Goal: Information Seeking & Learning: Learn about a topic

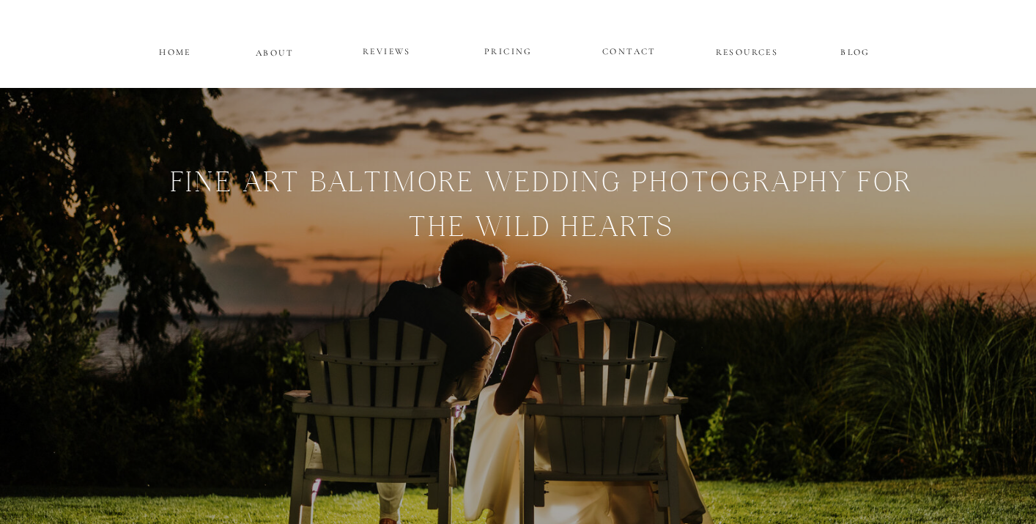
click at [509, 56] on p "PRICING" at bounding box center [509, 52] width 88 height 18
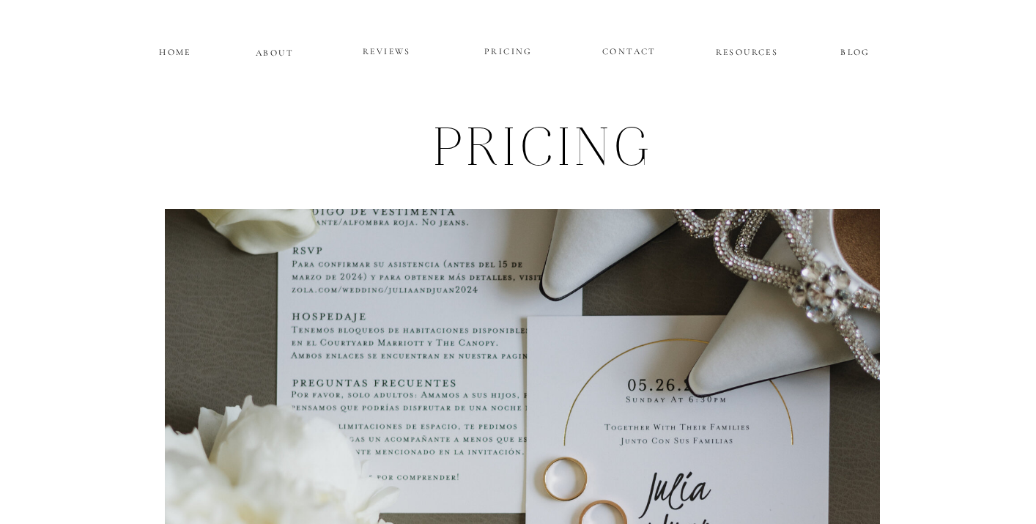
click at [272, 45] on p "ABOUT" at bounding box center [275, 51] width 38 height 12
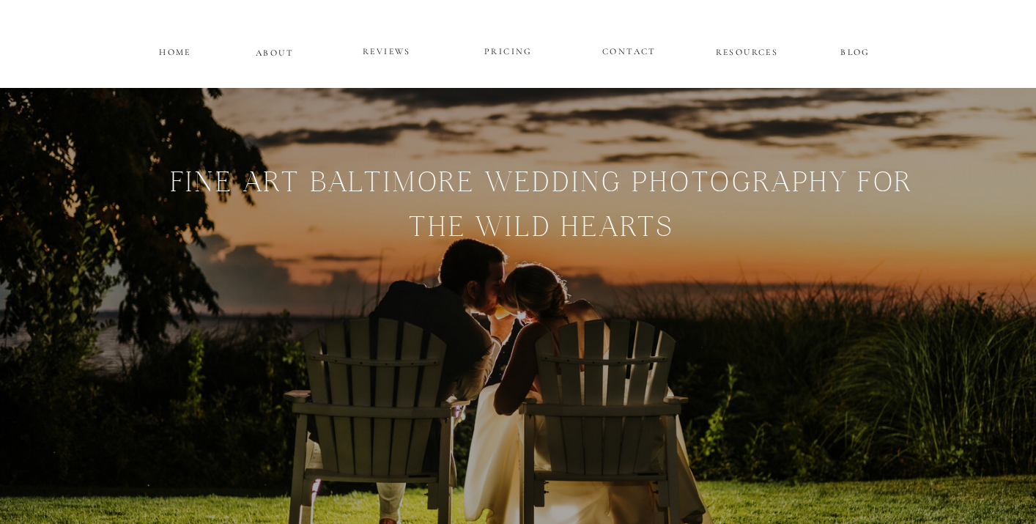
click at [764, 49] on p "RESOURCES" at bounding box center [747, 50] width 67 height 12
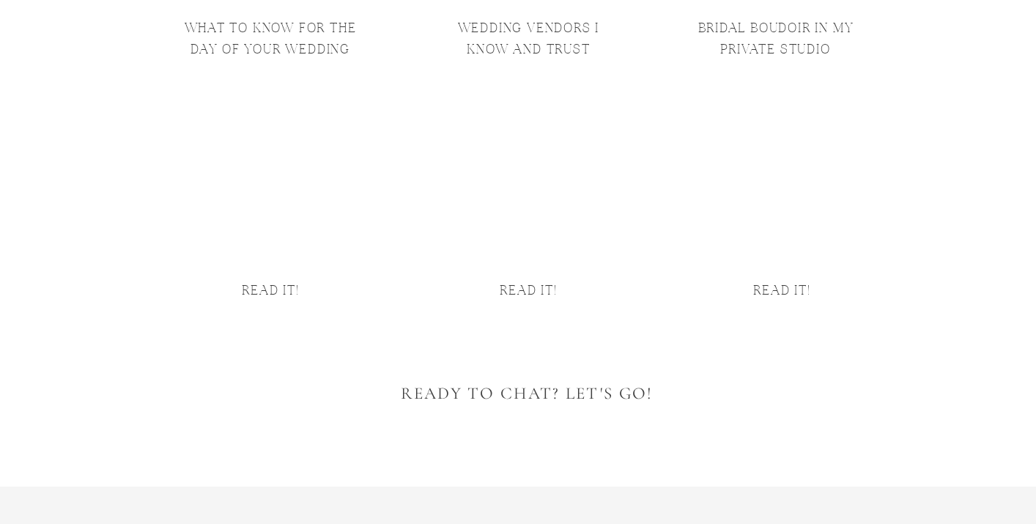
scroll to position [233, 0]
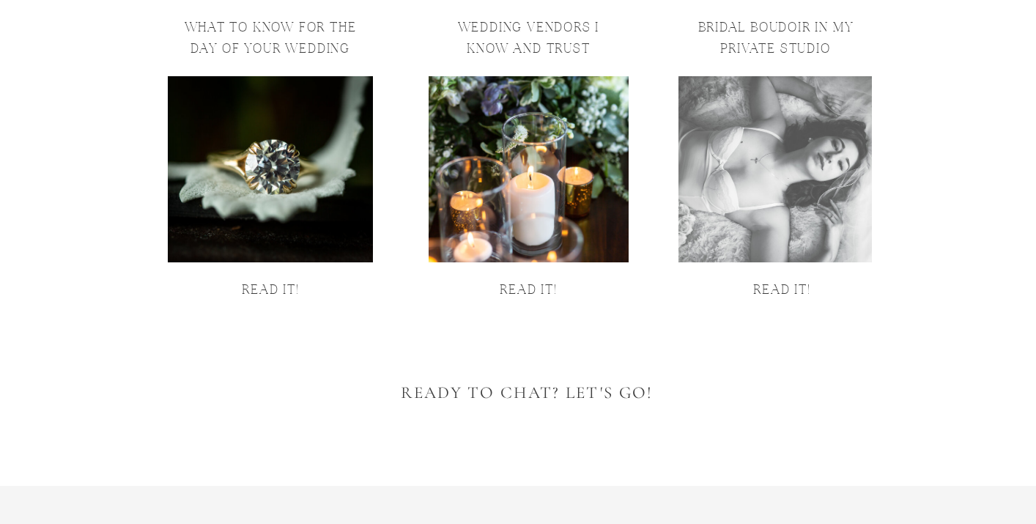
click at [555, 281] on h2 "read it!" at bounding box center [529, 294] width 370 height 27
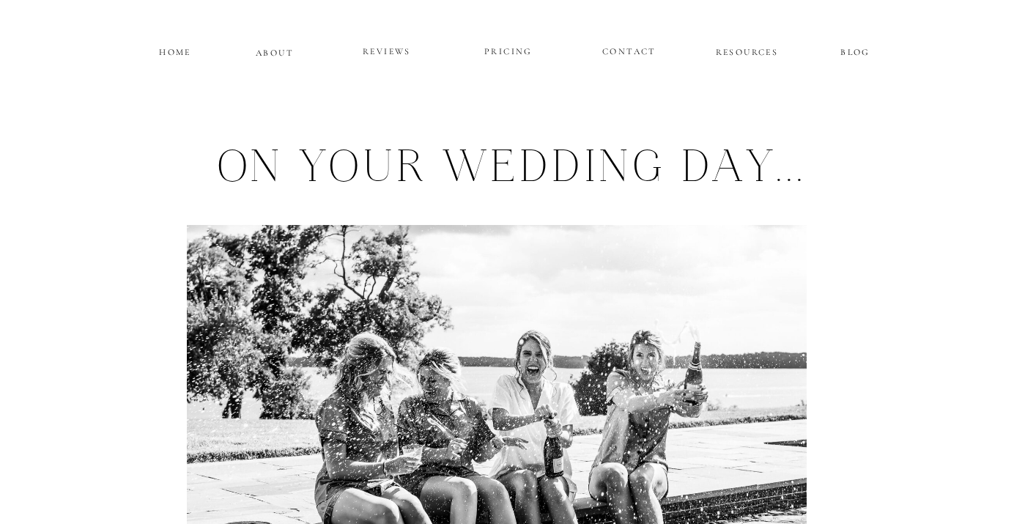
click at [857, 54] on p "BLOG" at bounding box center [855, 50] width 67 height 12
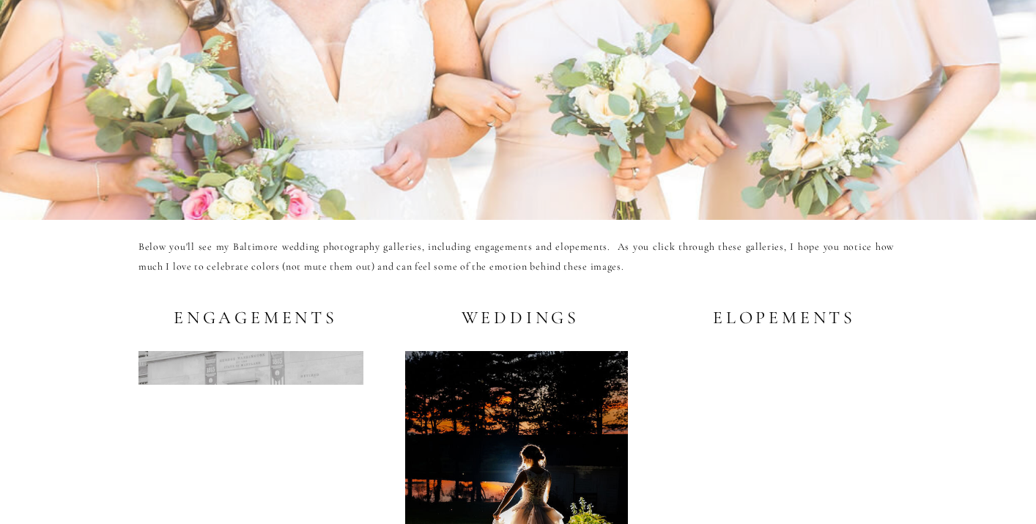
scroll to position [2621, 0]
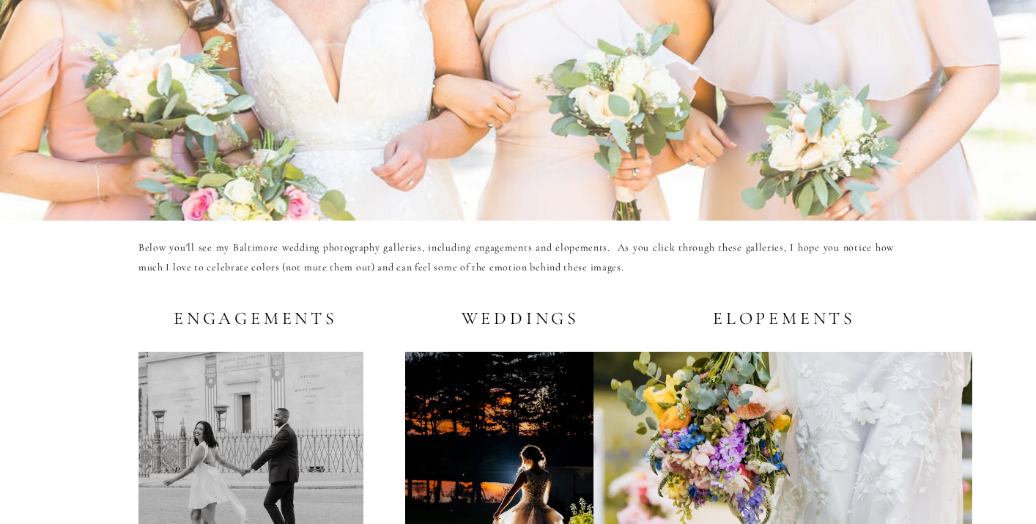
click at [498, 321] on h2 "Weddings" at bounding box center [516, 318] width 125 height 18
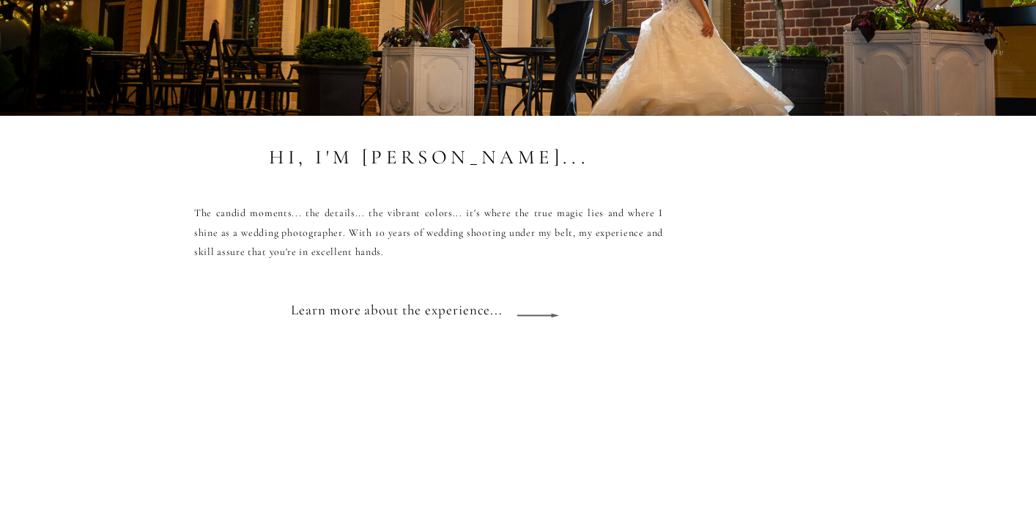
scroll to position [1155, 0]
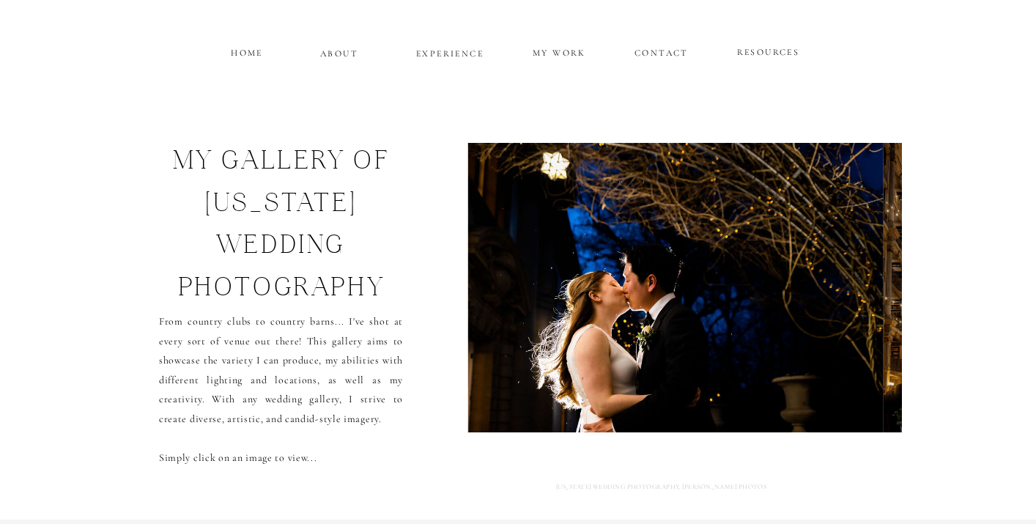
click at [589, 368] on img at bounding box center [676, 288] width 416 height 290
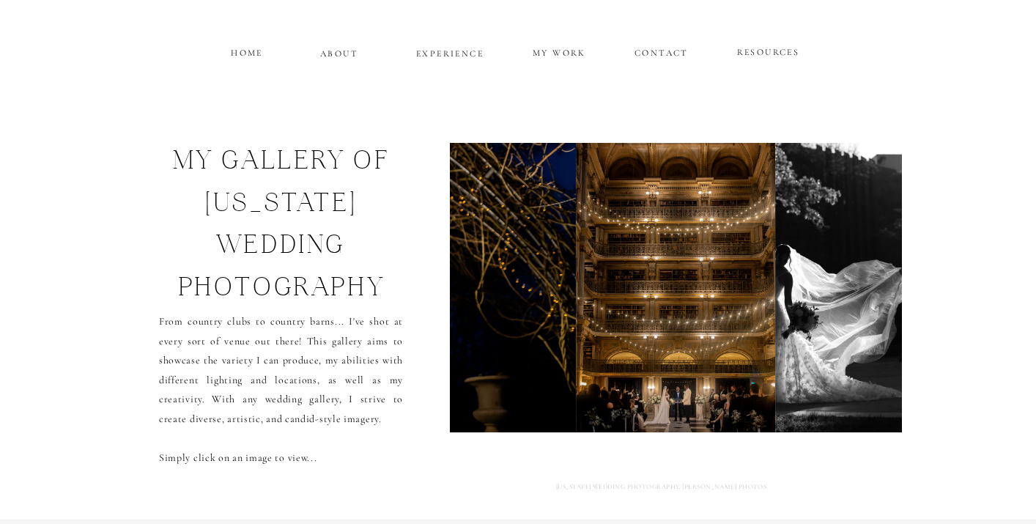
click at [589, 368] on img at bounding box center [675, 288] width 199 height 290
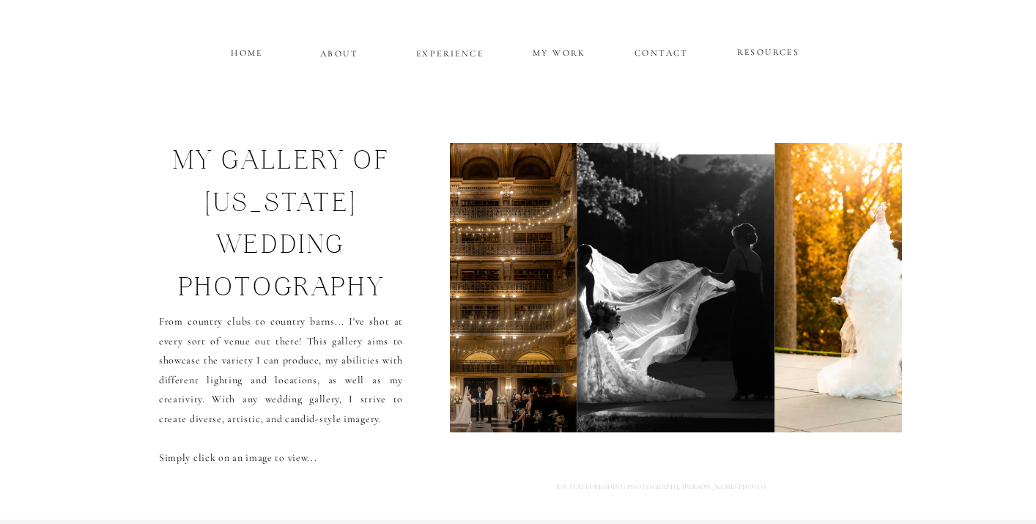
click at [633, 353] on img at bounding box center [676, 288] width 197 height 290
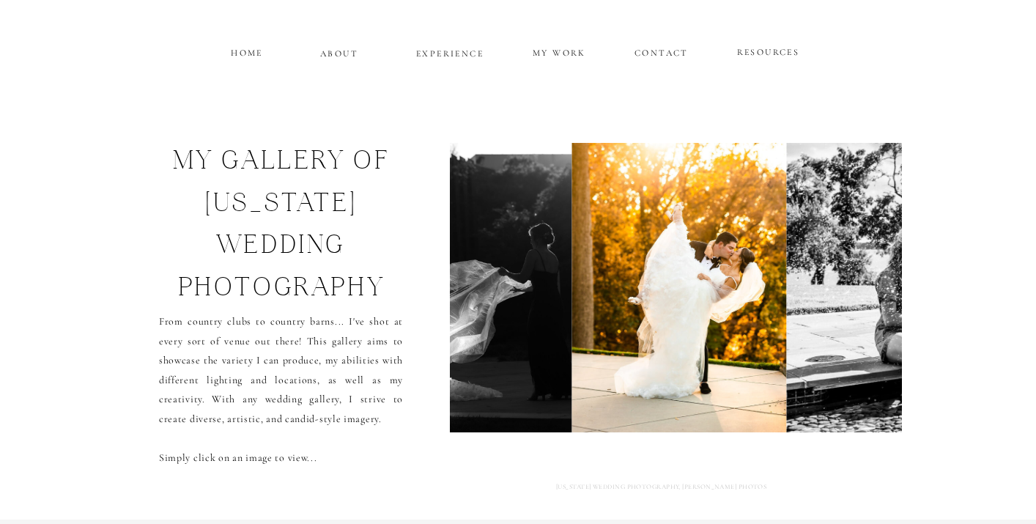
click at [642, 353] on img at bounding box center [680, 288] width 216 height 290
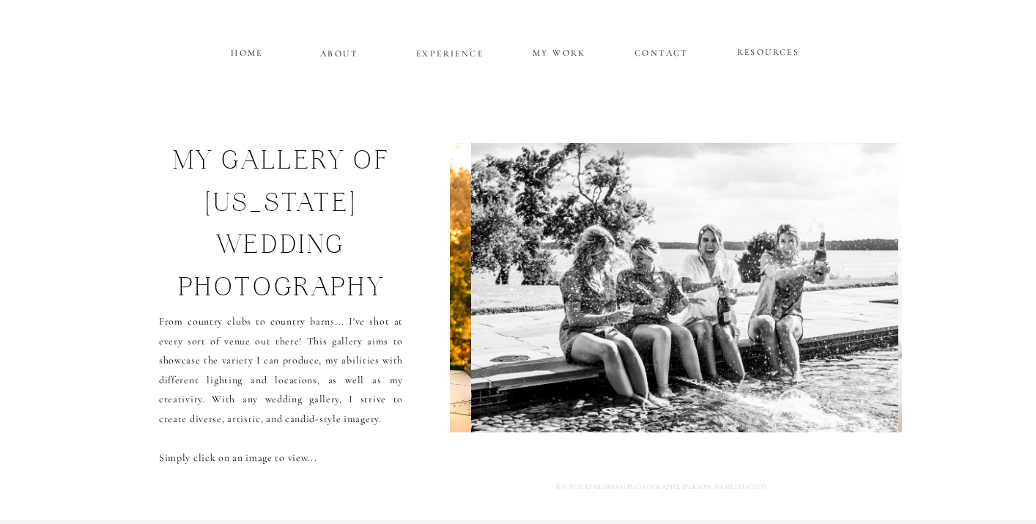
click at [642, 353] on img at bounding box center [684, 288] width 427 height 290
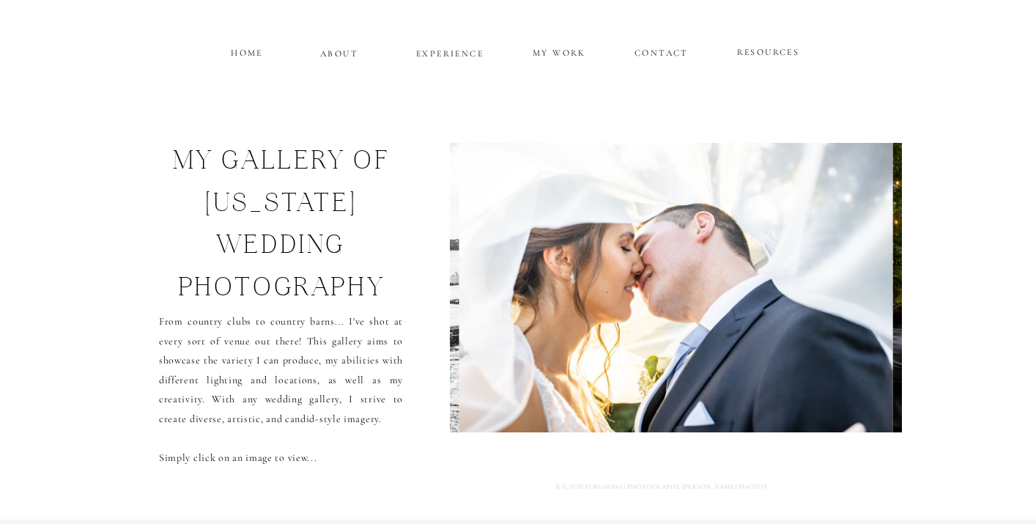
click at [643, 353] on img at bounding box center [676, 288] width 435 height 290
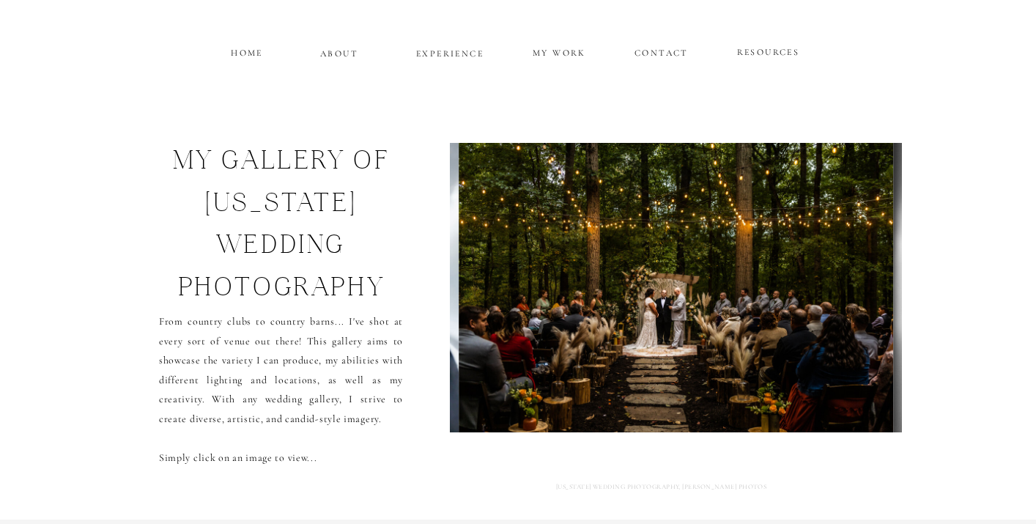
click at [643, 353] on img at bounding box center [676, 288] width 435 height 290
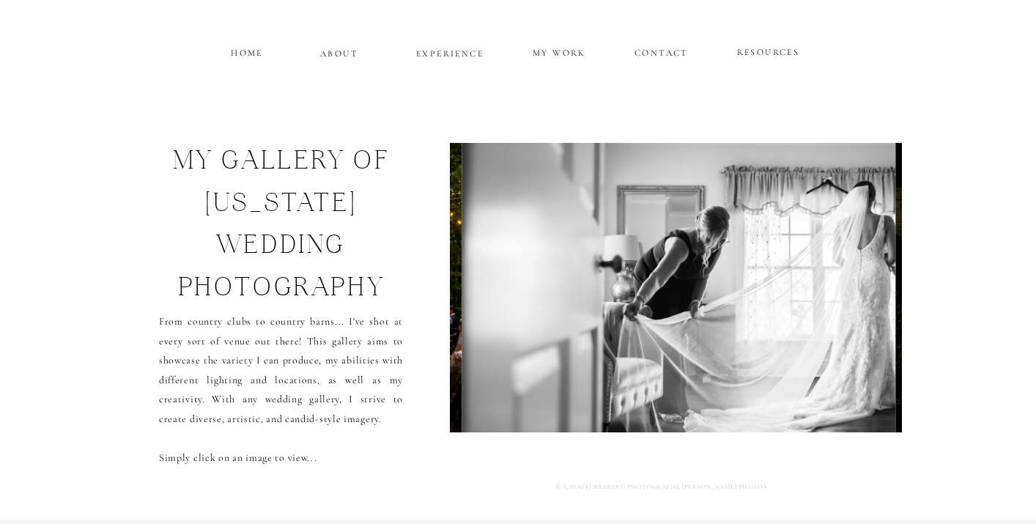
click at [643, 353] on img at bounding box center [679, 288] width 435 height 290
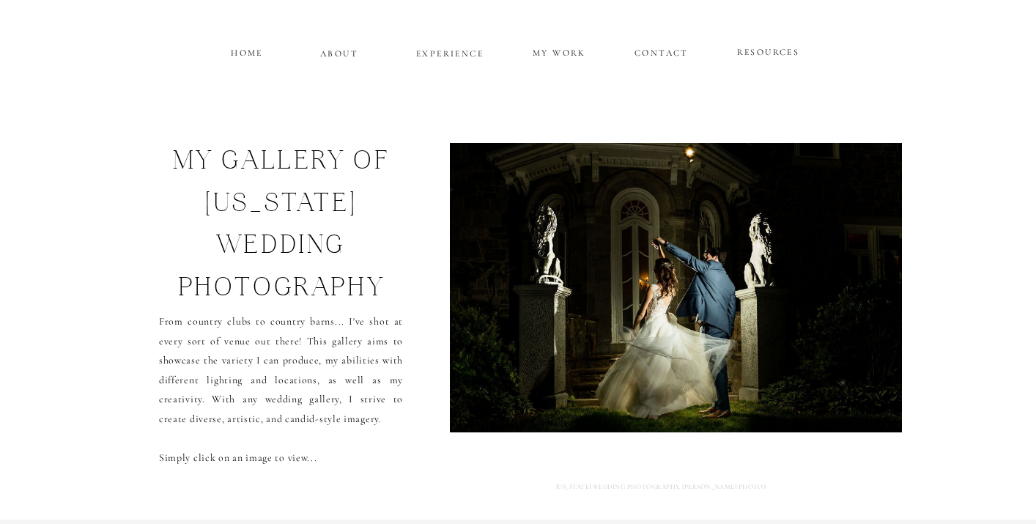
click at [643, 353] on img at bounding box center [675, 288] width 487 height 290
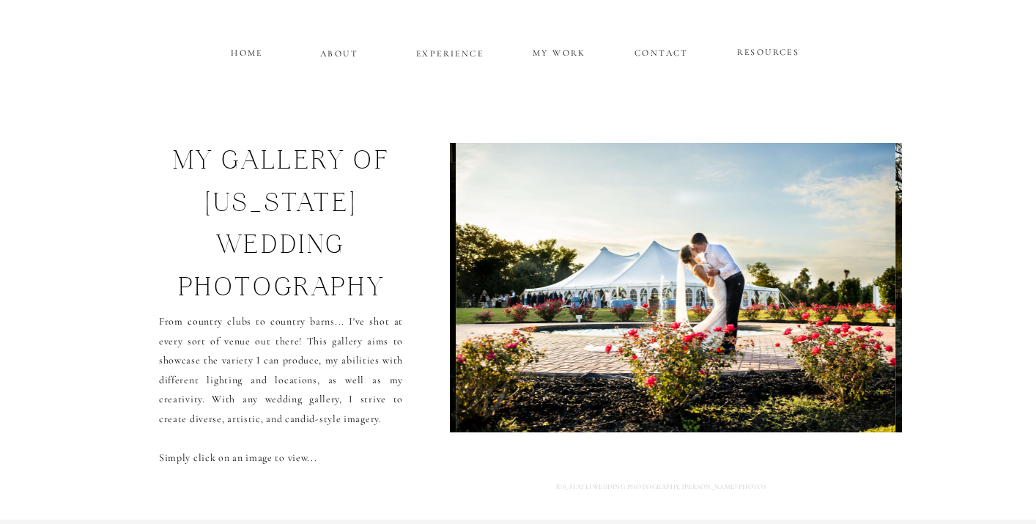
click at [643, 353] on img at bounding box center [676, 288] width 440 height 290
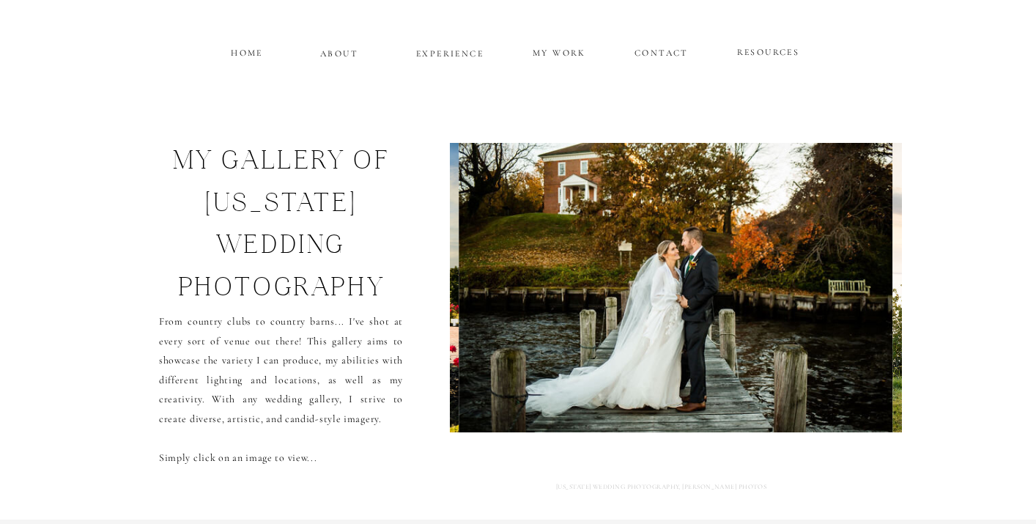
click at [643, 352] on img at bounding box center [676, 288] width 434 height 290
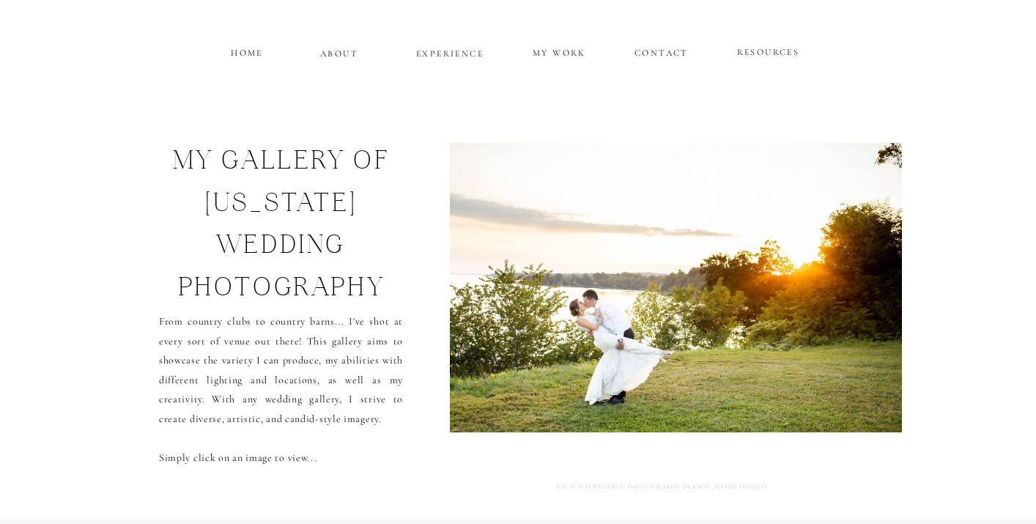
click at [643, 352] on img at bounding box center [676, 288] width 470 height 290
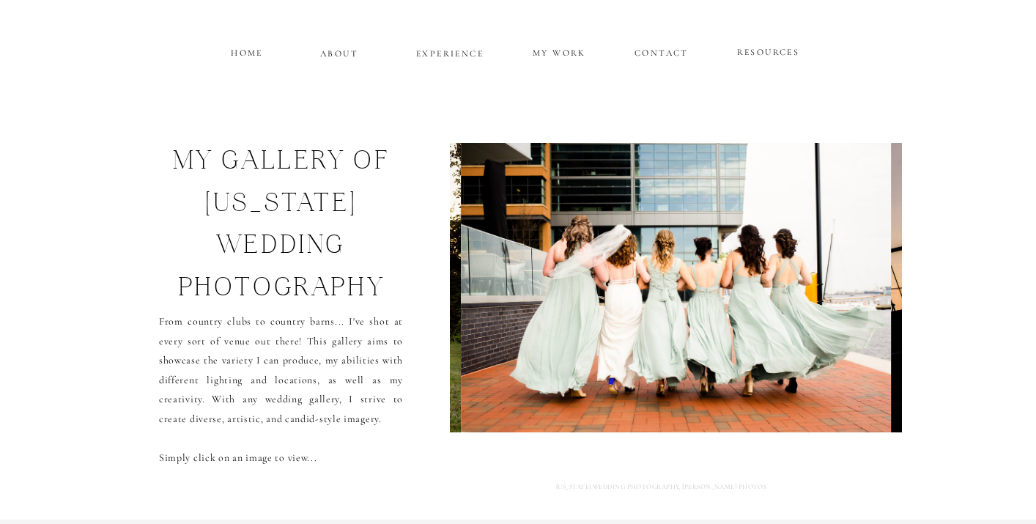
click at [643, 352] on img at bounding box center [676, 288] width 430 height 290
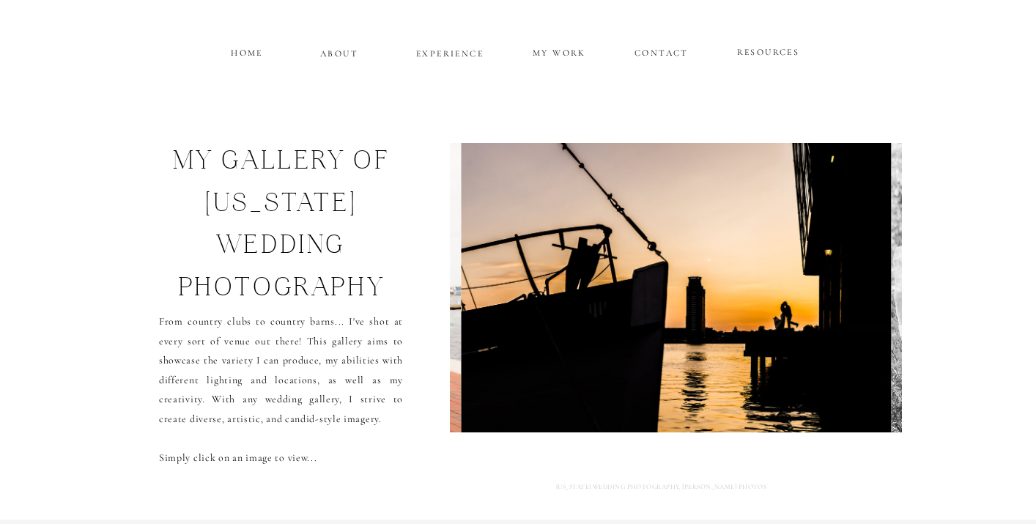
click at [643, 352] on img at bounding box center [676, 288] width 430 height 290
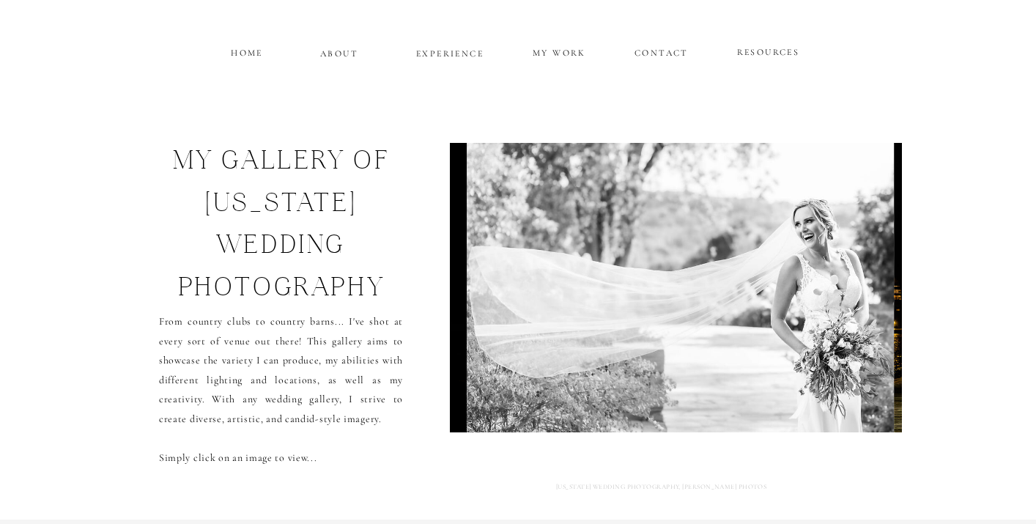
click at [643, 352] on img at bounding box center [681, 288] width 427 height 290
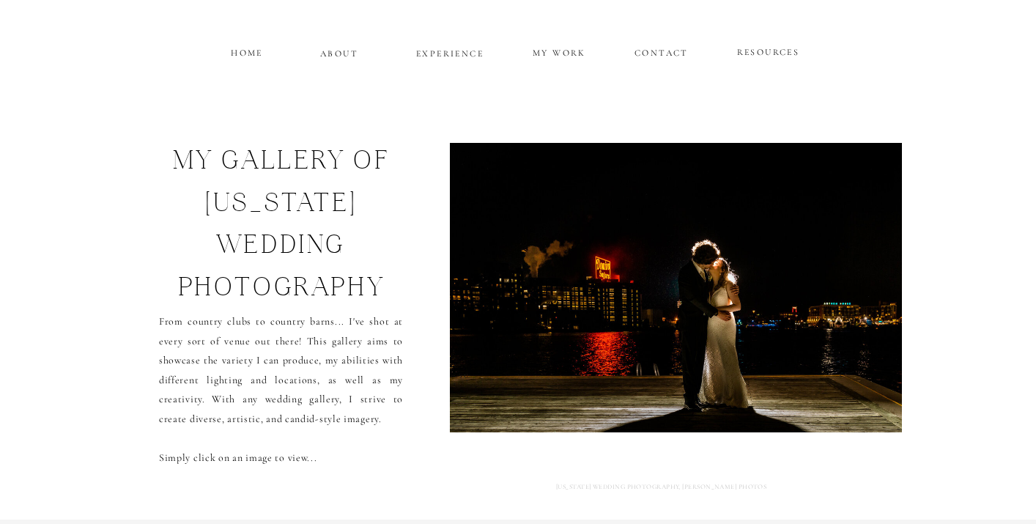
click at [643, 352] on img at bounding box center [676, 288] width 466 height 290
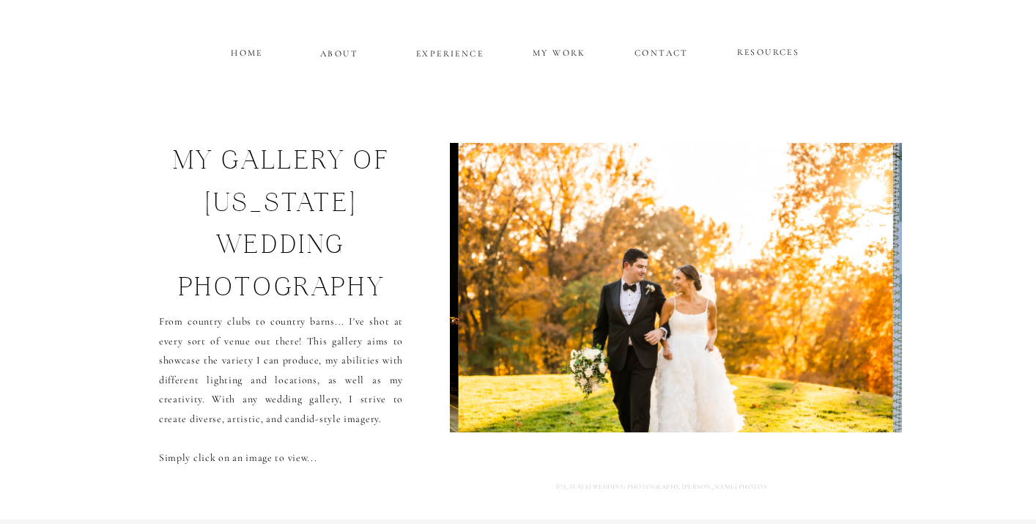
click at [643, 352] on img at bounding box center [676, 288] width 435 height 290
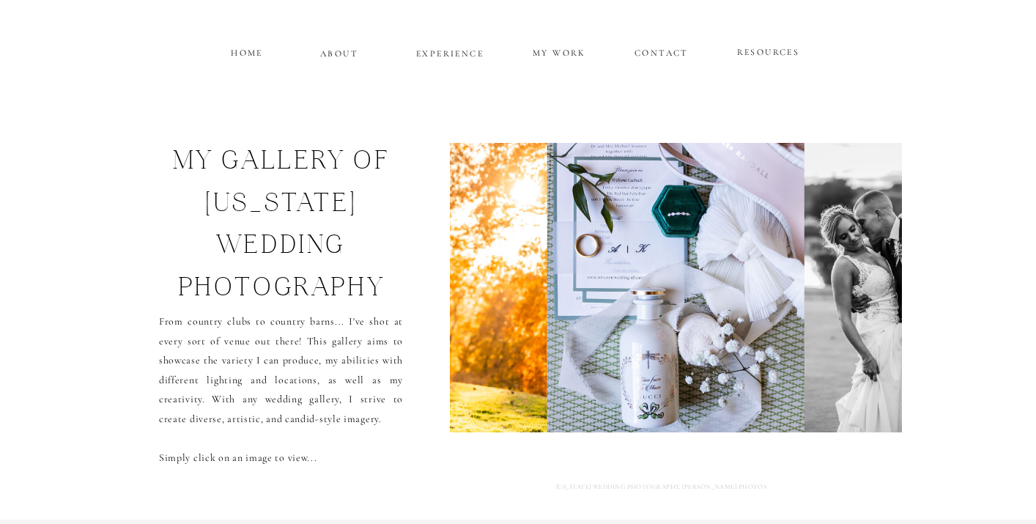
click at [643, 352] on img at bounding box center [677, 288] width 258 height 290
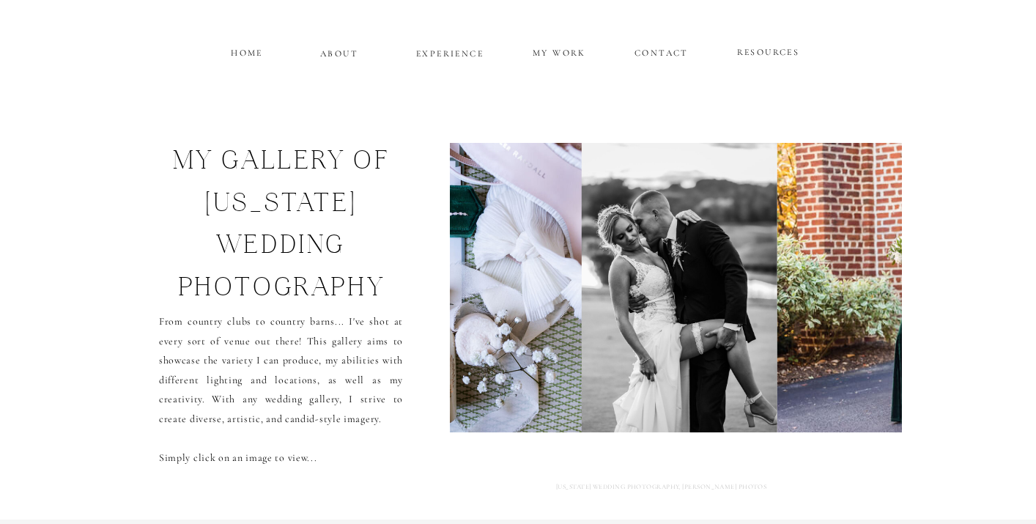
click at [643, 352] on img at bounding box center [679, 288] width 195 height 290
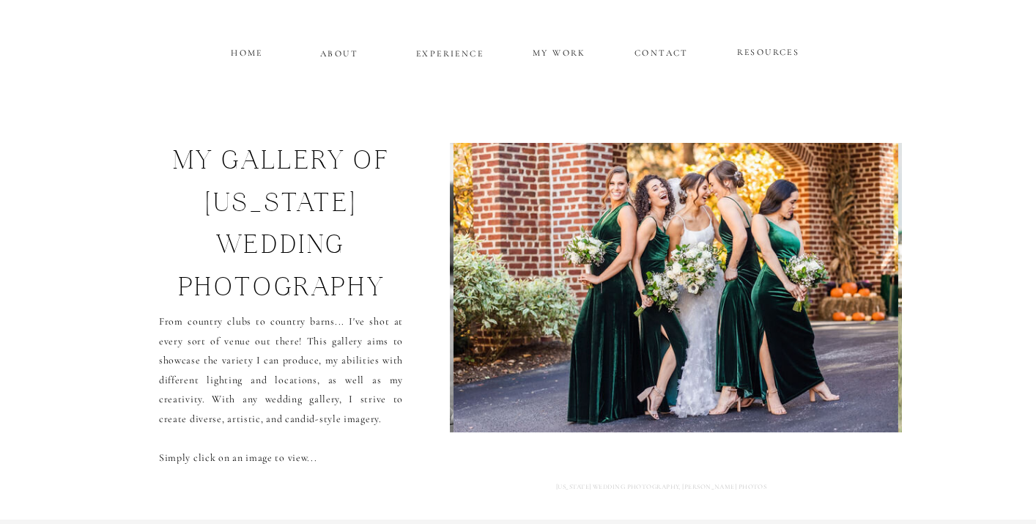
click at [643, 352] on img at bounding box center [677, 288] width 446 height 290
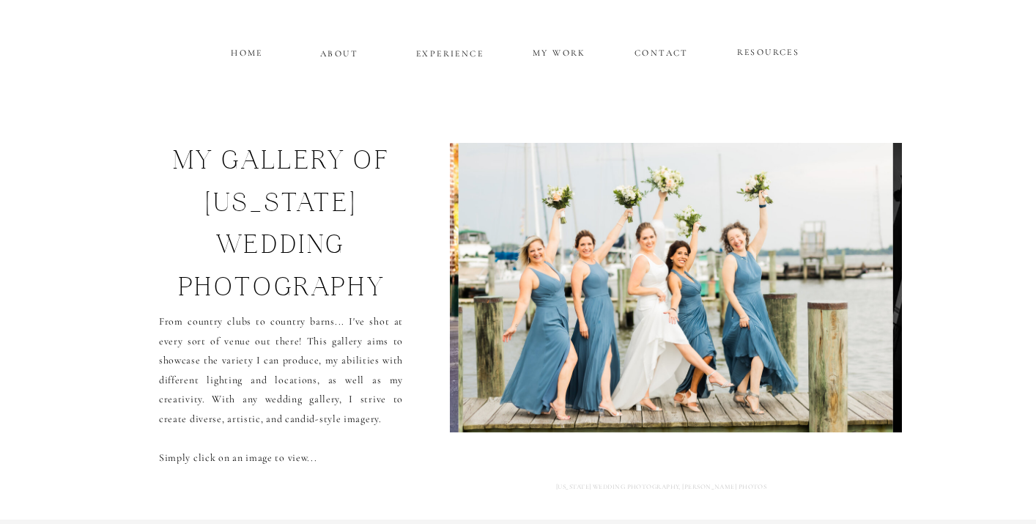
click at [643, 352] on img at bounding box center [676, 288] width 435 height 290
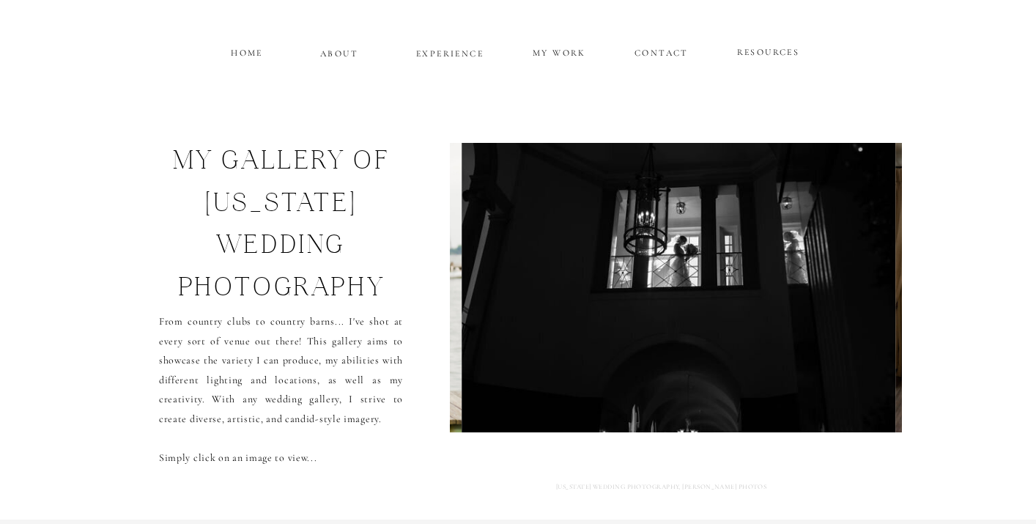
click at [643, 352] on img at bounding box center [679, 288] width 434 height 290
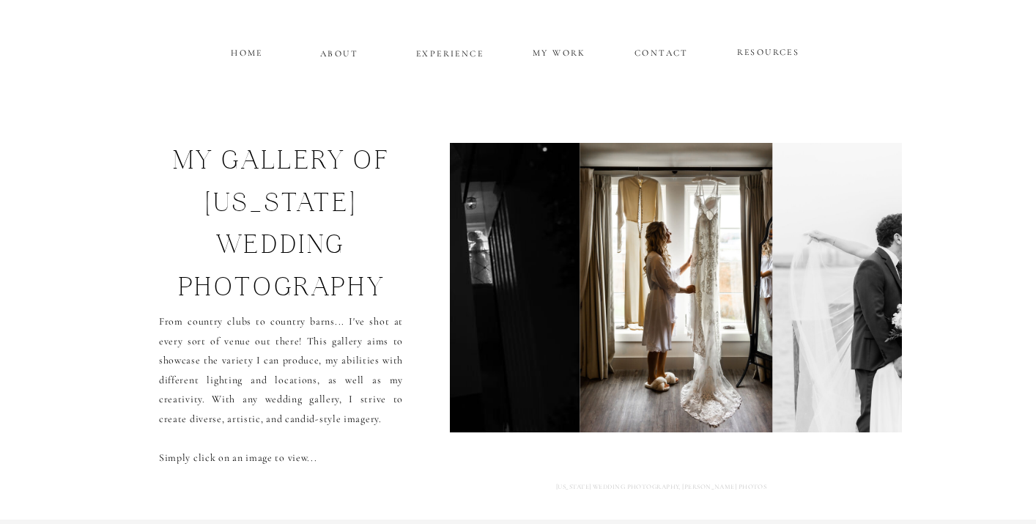
click at [643, 352] on img at bounding box center [676, 288] width 193 height 290
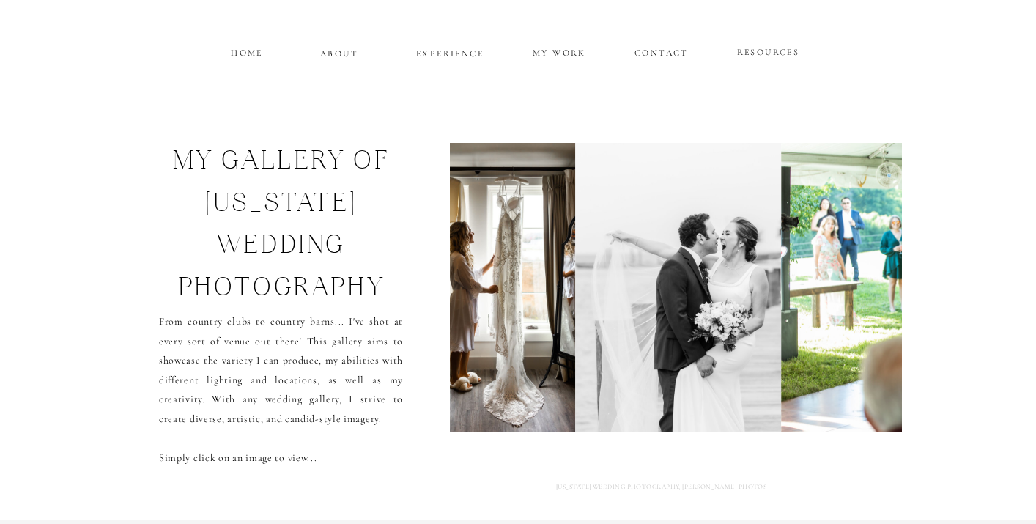
click at [643, 352] on img at bounding box center [679, 288] width 206 height 290
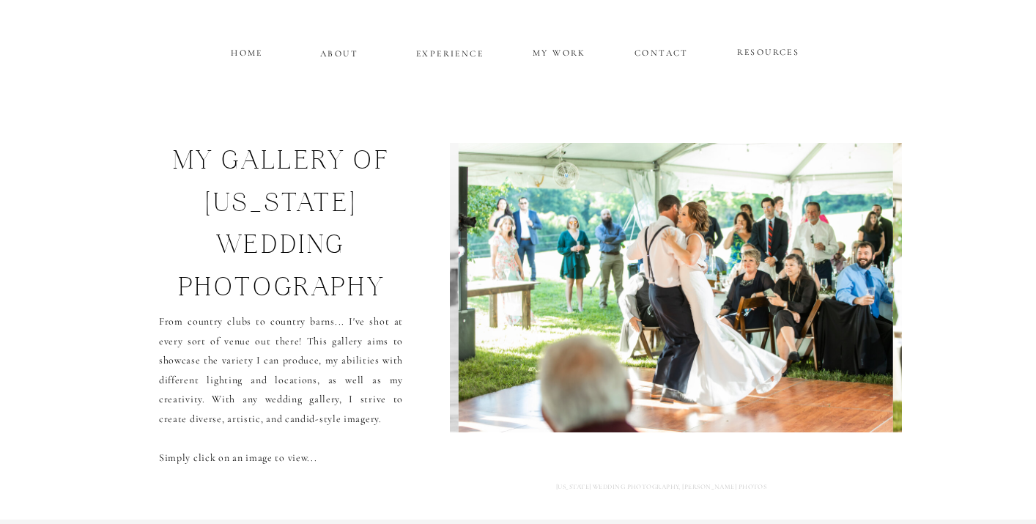
click at [643, 352] on img at bounding box center [676, 288] width 435 height 290
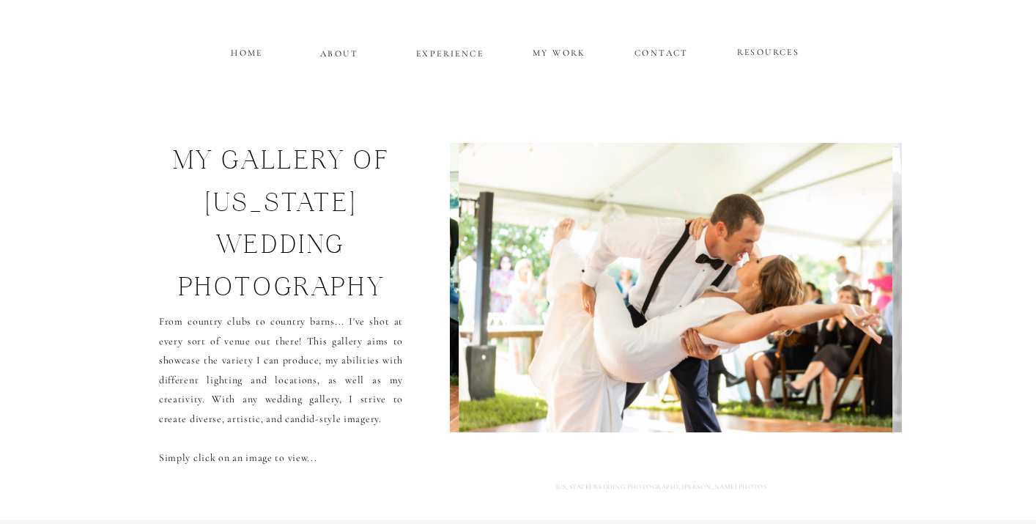
click at [643, 352] on img at bounding box center [676, 288] width 435 height 290
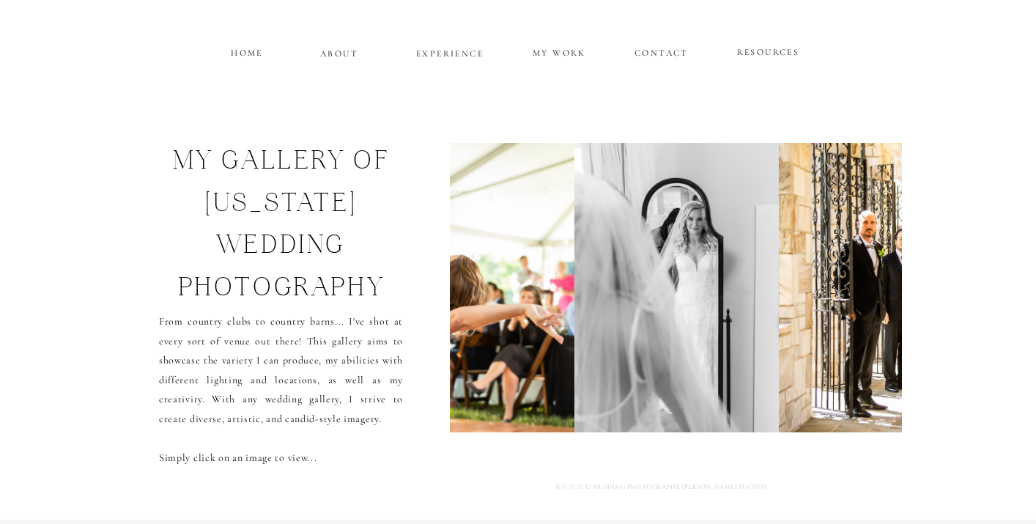
click at [643, 352] on img at bounding box center [677, 288] width 205 height 290
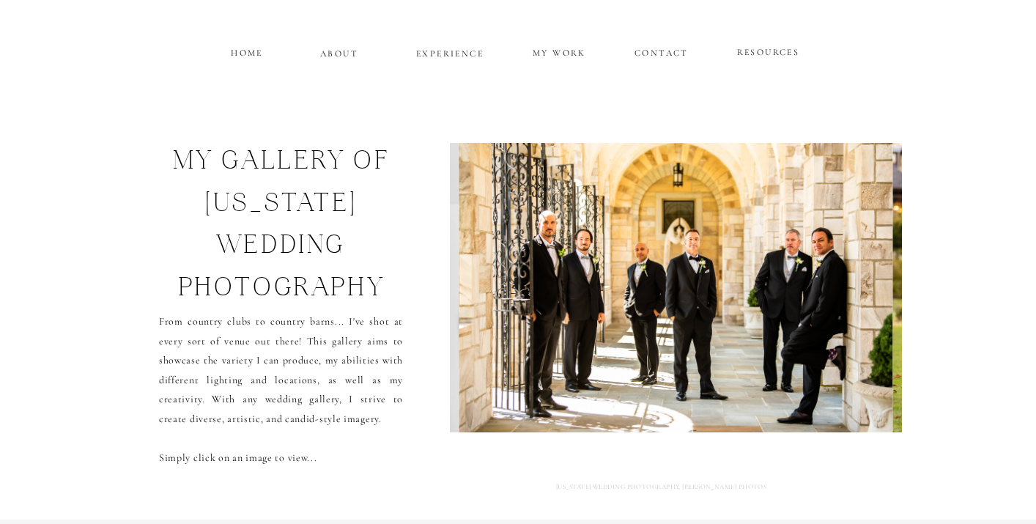
click at [643, 352] on img at bounding box center [677, 288] width 434 height 290
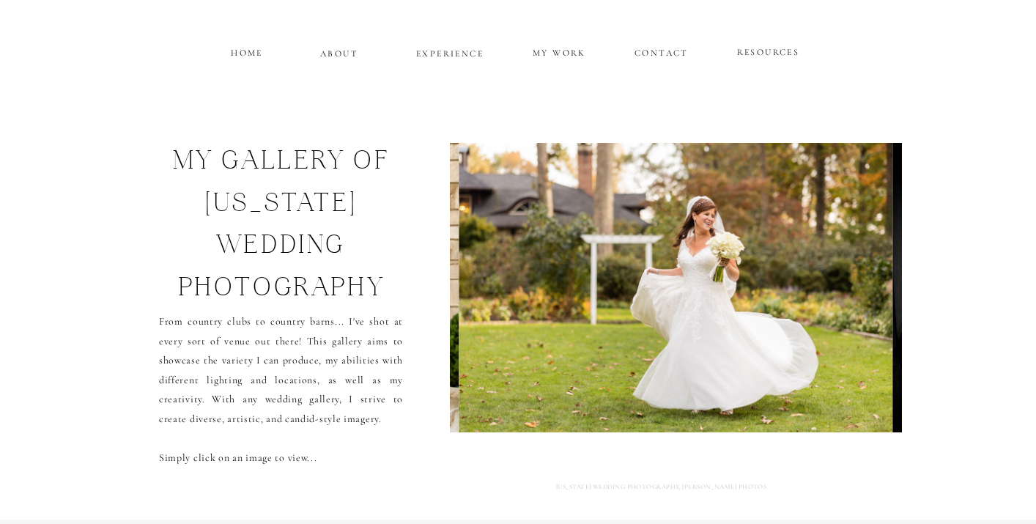
click at [641, 350] on img at bounding box center [676, 288] width 435 height 290
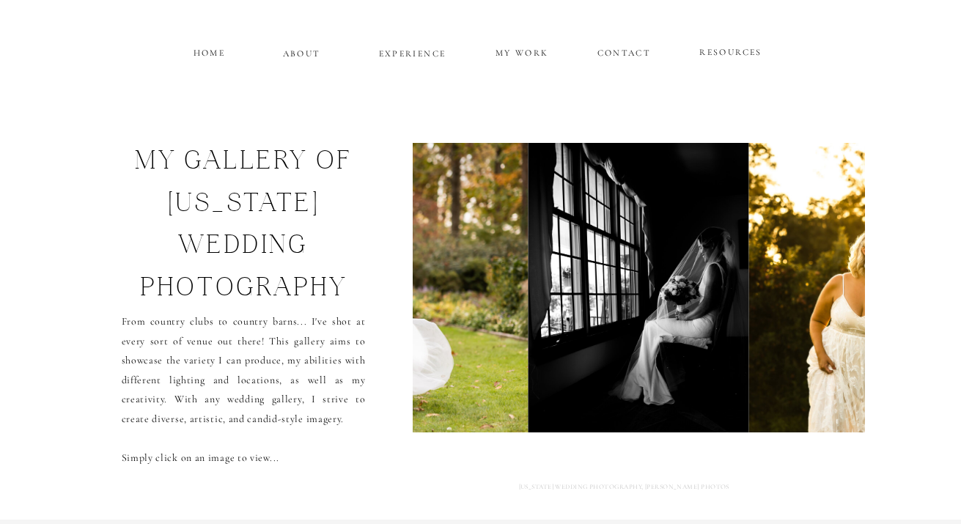
click at [416, 316] on img at bounding box center [311, 288] width 435 height 290
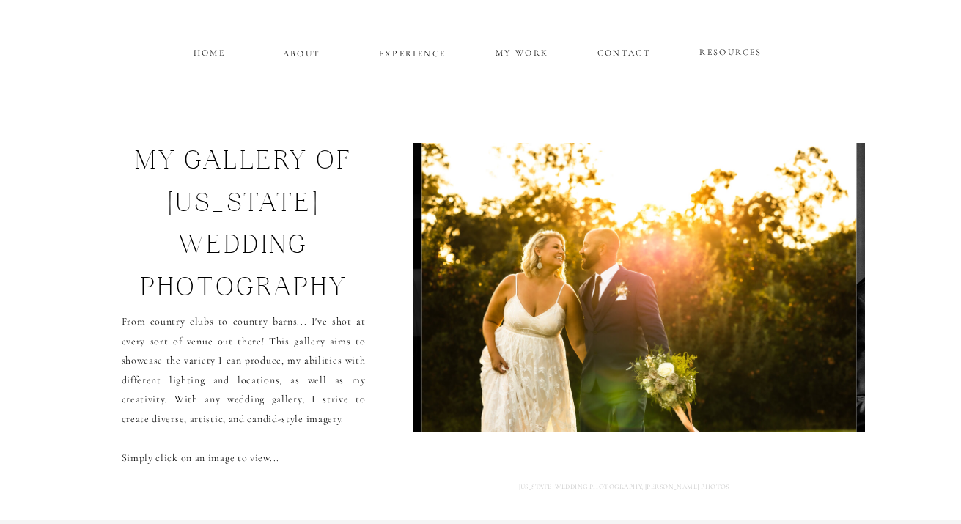
click at [586, 309] on img at bounding box center [639, 288] width 435 height 290
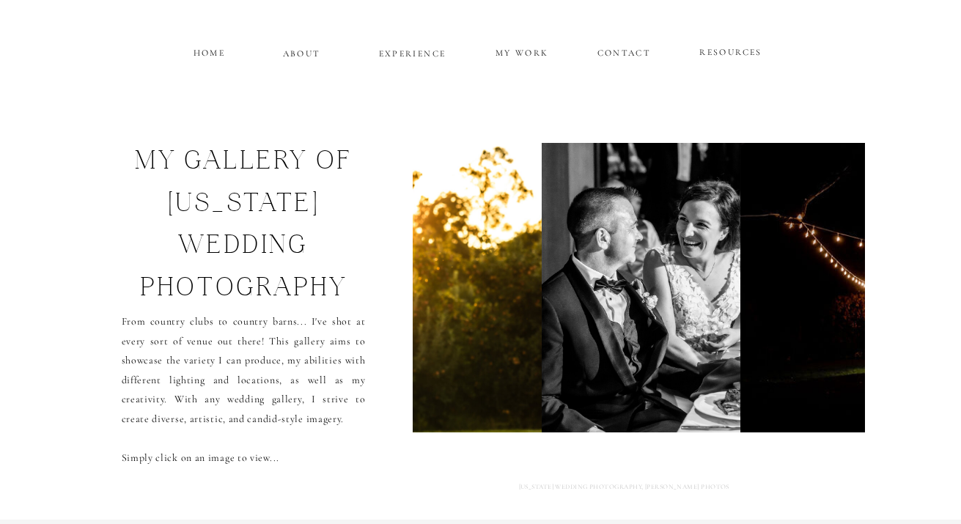
click at [747, 267] on img at bounding box center [962, 288] width 444 height 290
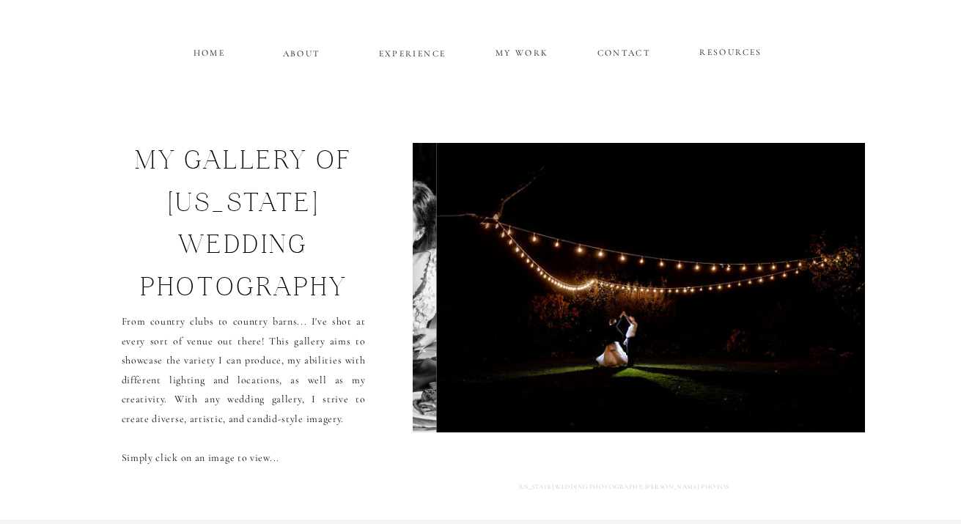
click at [747, 267] on img at bounding box center [658, 288] width 444 height 290
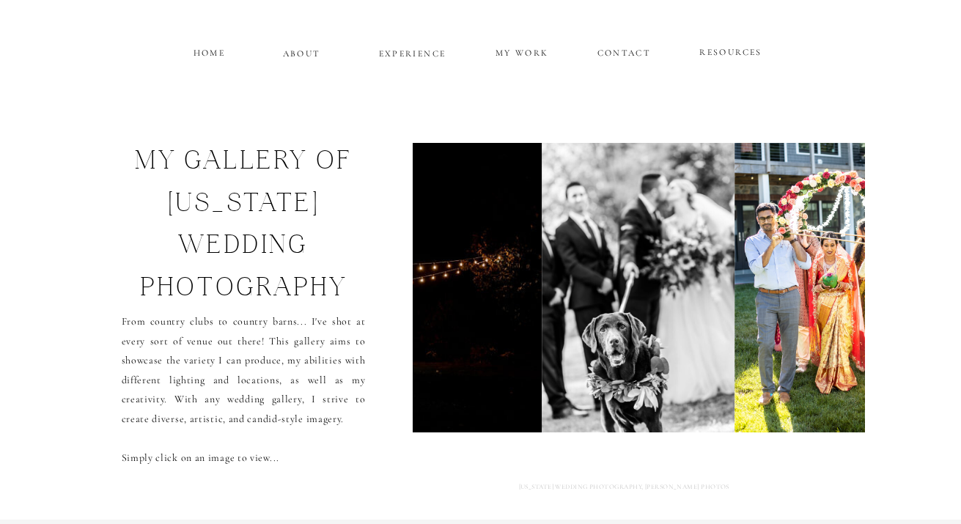
click at [865, 340] on div "CONTACT MY WORK EXPERIENCE ABOUT HOME RESOURCES my gallery of [US_STATE] weddin…" at bounding box center [480, 461] width 961 height 922
